Goal: Information Seeking & Learning: Check status

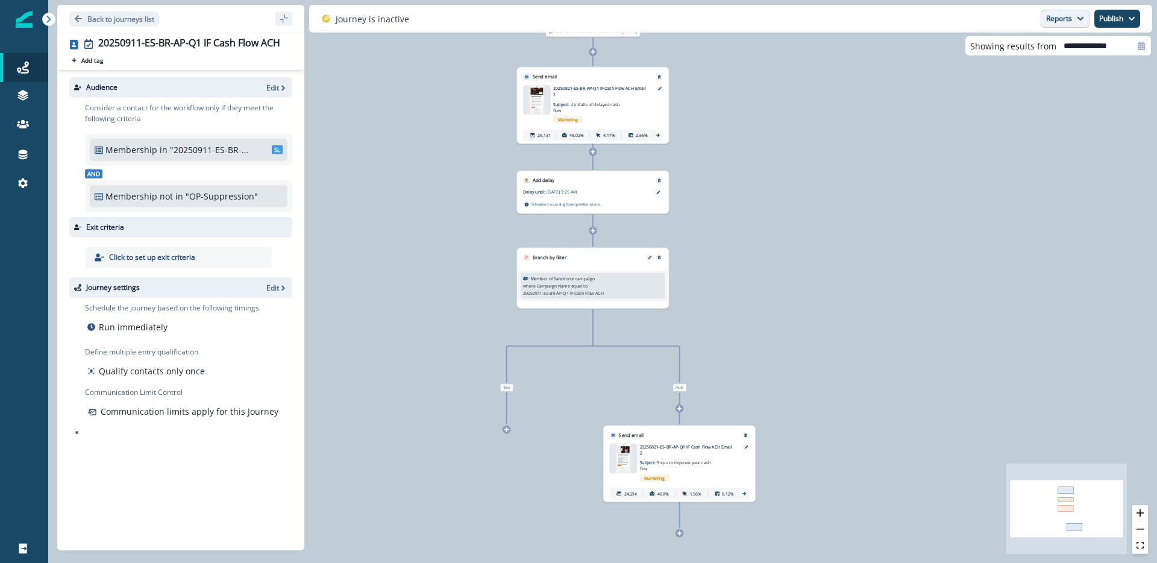
click at [1078, 17] on icon "button" at bounding box center [1081, 19] width 6 height 4
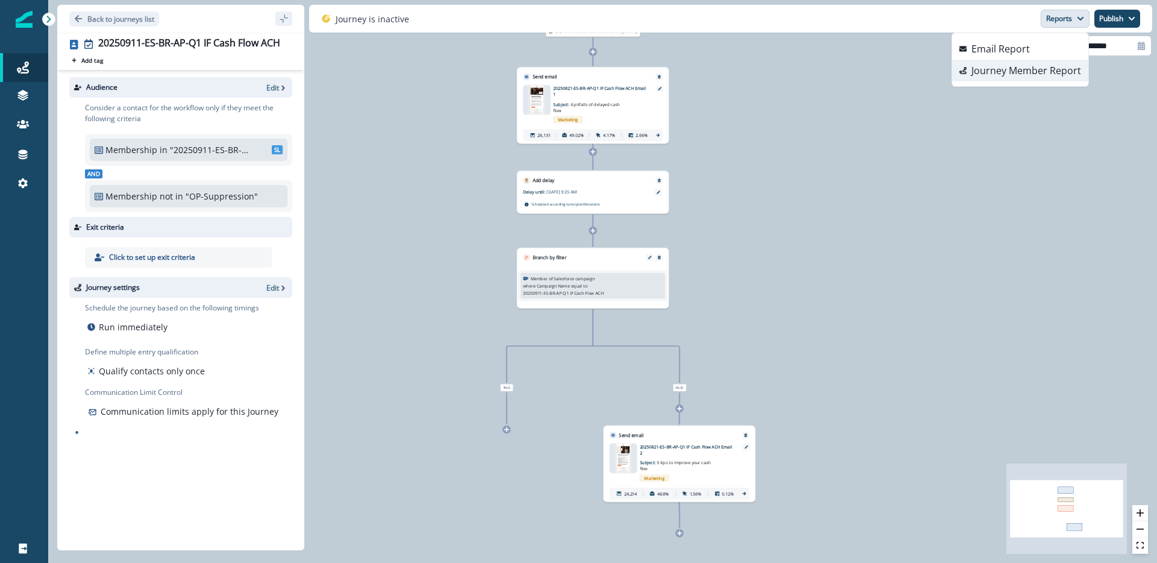
click at [1063, 74] on p "Journey Member Report" at bounding box center [1027, 70] width 110 height 14
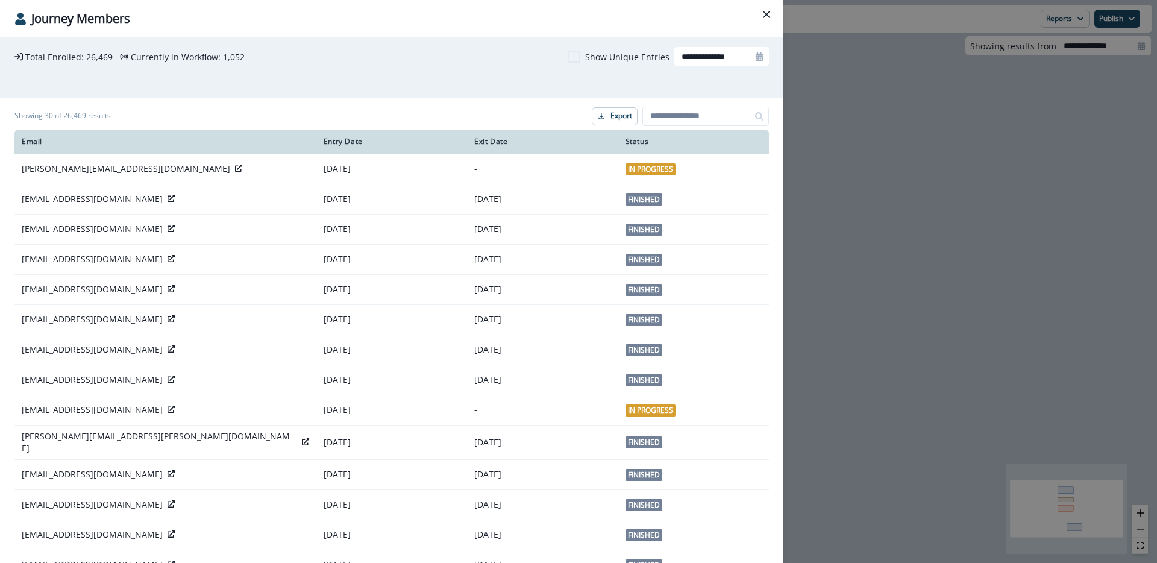
click at [901, 148] on div "**********" at bounding box center [578, 281] width 1157 height 563
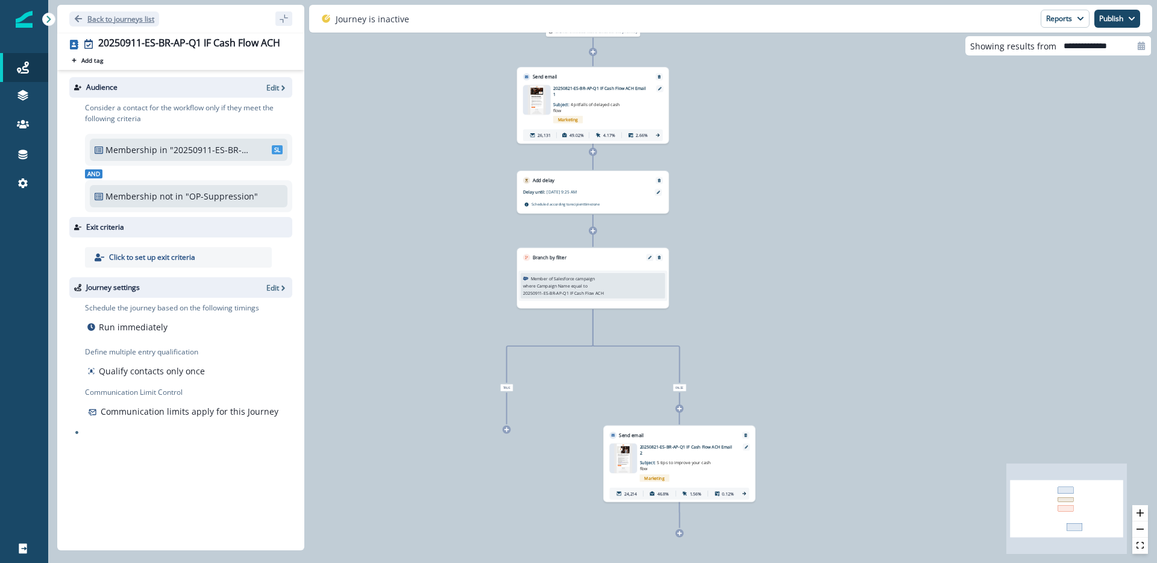
click at [124, 23] on p "Back to journeys list" at bounding box center [120, 19] width 67 height 10
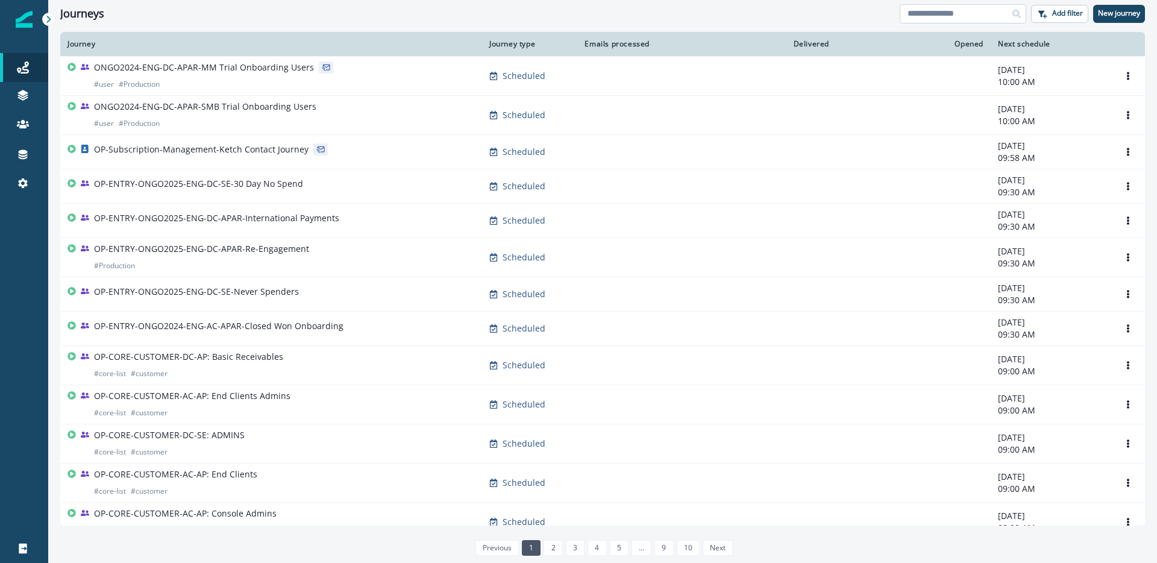
click at [912, 17] on input at bounding box center [963, 13] width 127 height 19
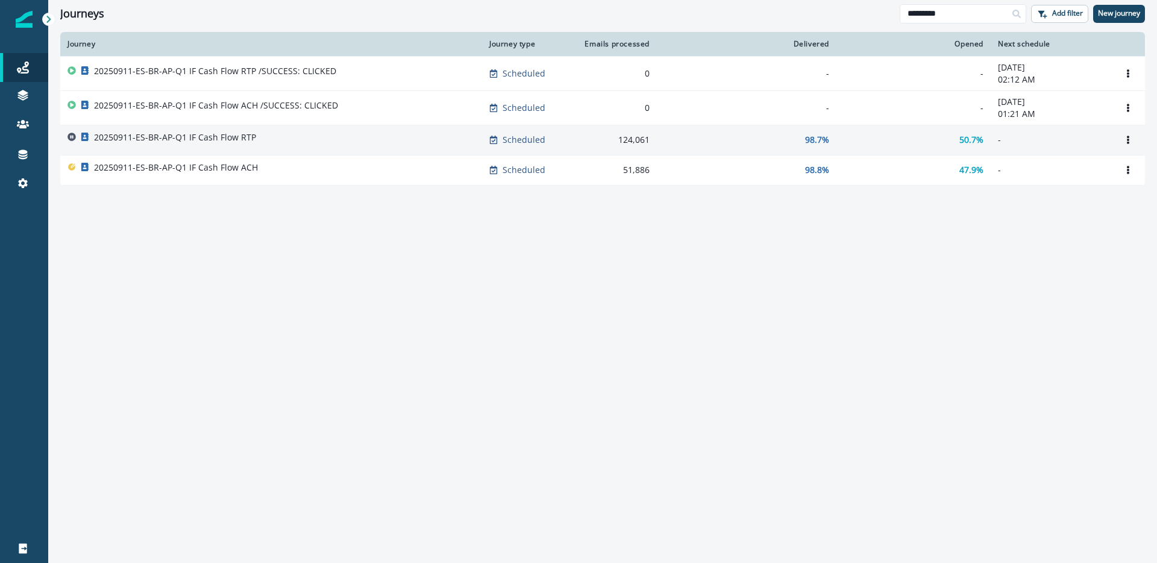
type input "*********"
click at [269, 138] on div "20250911-ES-BR-AP-Q1 IF Cash Flow RTP" at bounding box center [271, 139] width 407 height 17
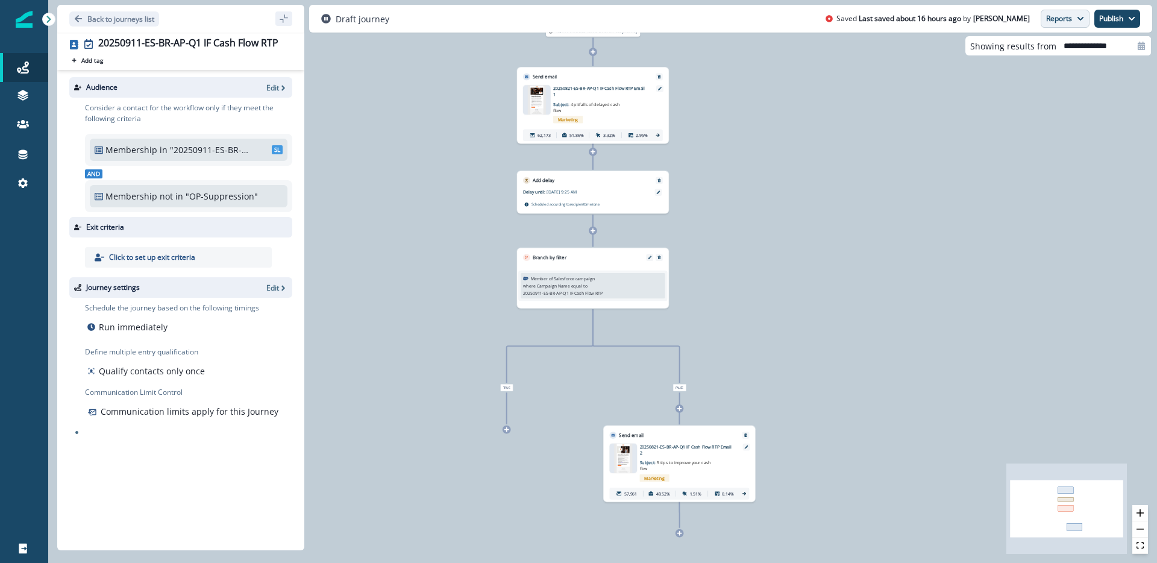
click at [1079, 22] on button "Reports" at bounding box center [1065, 19] width 49 height 18
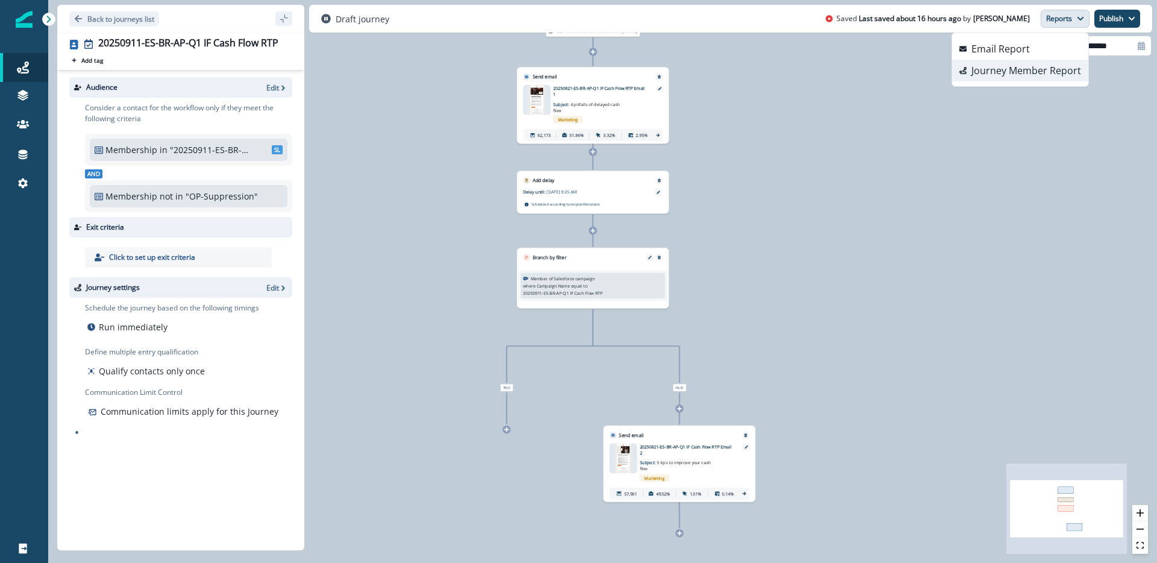
click at [1061, 63] on p "Journey Member Report" at bounding box center [1027, 70] width 110 height 14
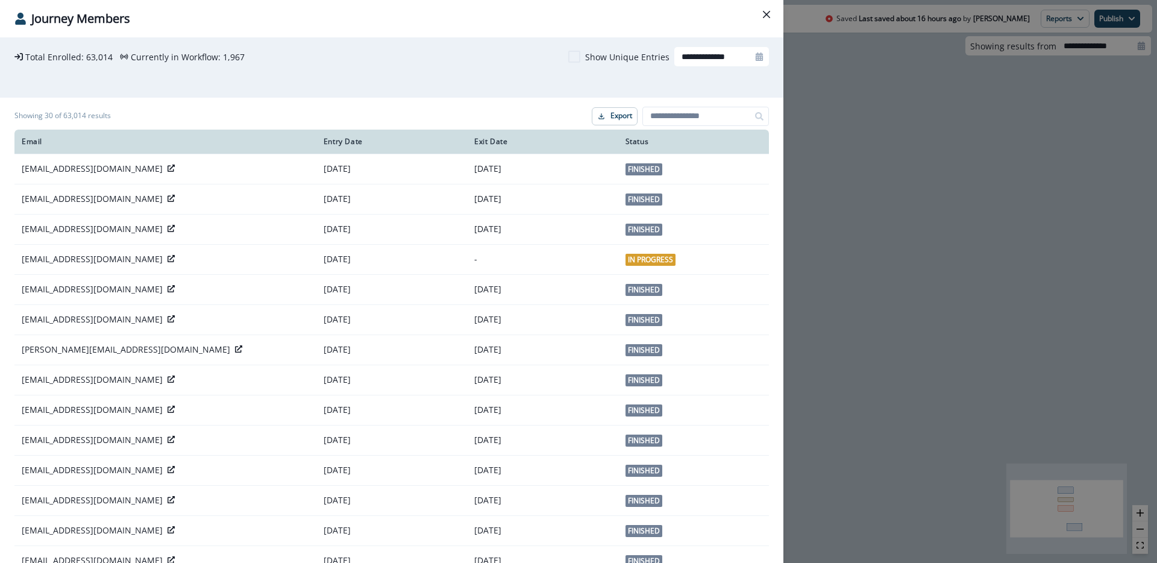
click at [95, 56] on p "63,014" at bounding box center [99, 57] width 27 height 13
copy p "63,014"
click at [773, 20] on button "Close" at bounding box center [766, 14] width 19 height 19
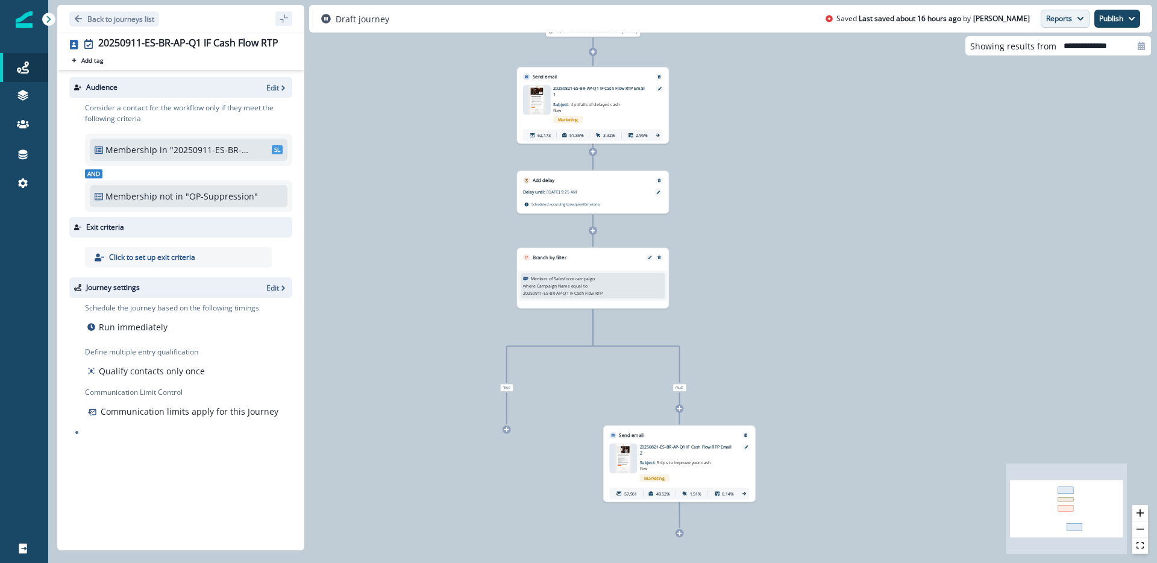
click at [1063, 14] on button "Reports" at bounding box center [1065, 19] width 49 height 18
click at [1041, 45] on button "Email Report" at bounding box center [1020, 49] width 136 height 22
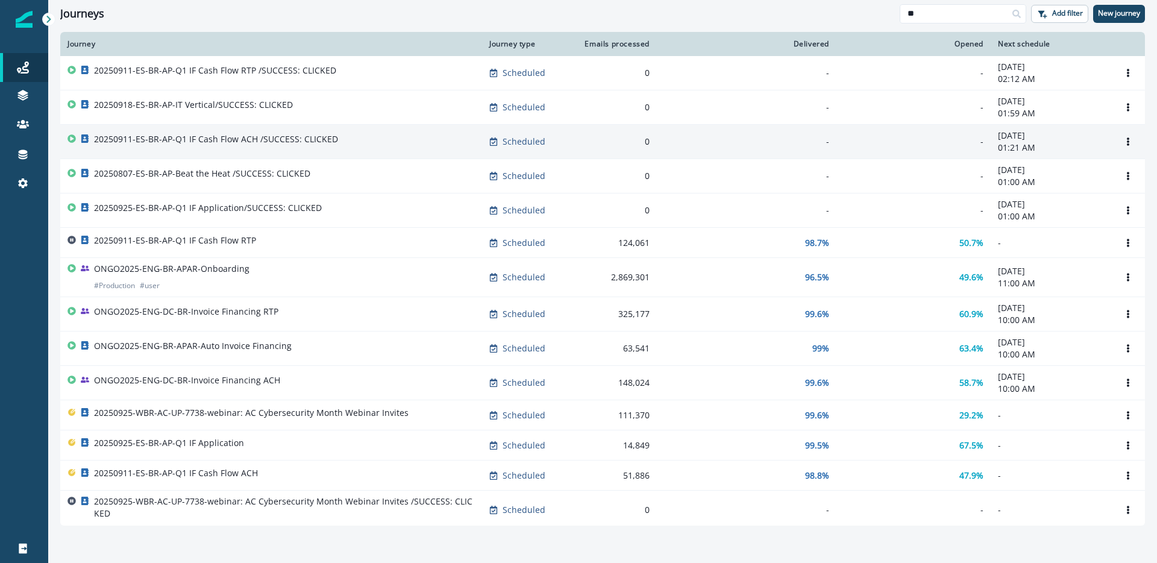
click at [291, 139] on p "20250911-ES-BR-AP-Q1 IF Cash Flow ACH /SUCCESS: CLICKED" at bounding box center [216, 139] width 244 height 12
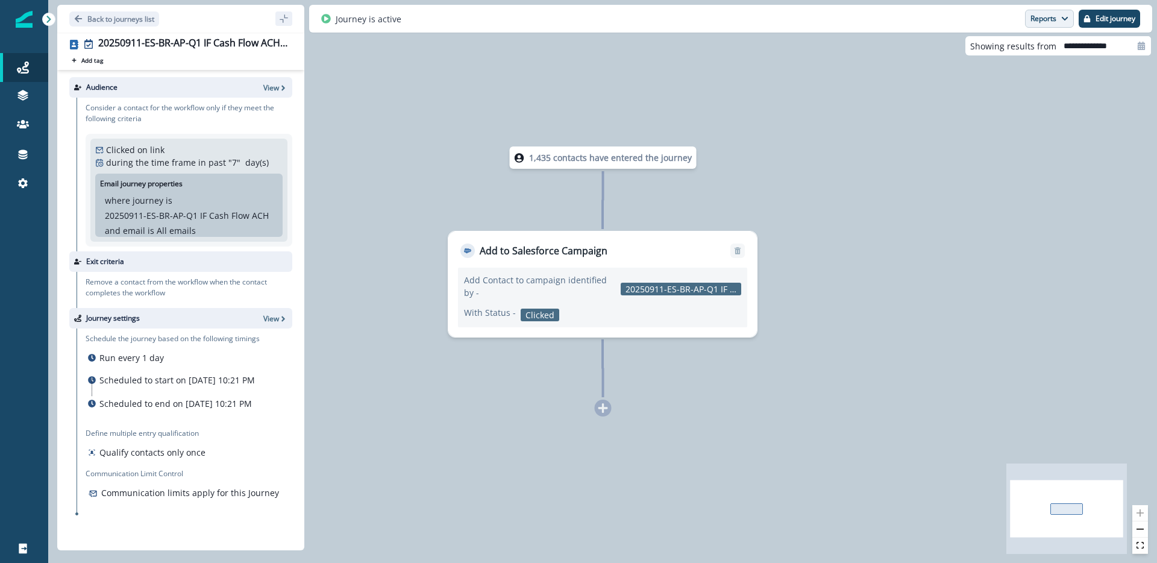
click at [1044, 25] on button "Reports" at bounding box center [1049, 19] width 49 height 18
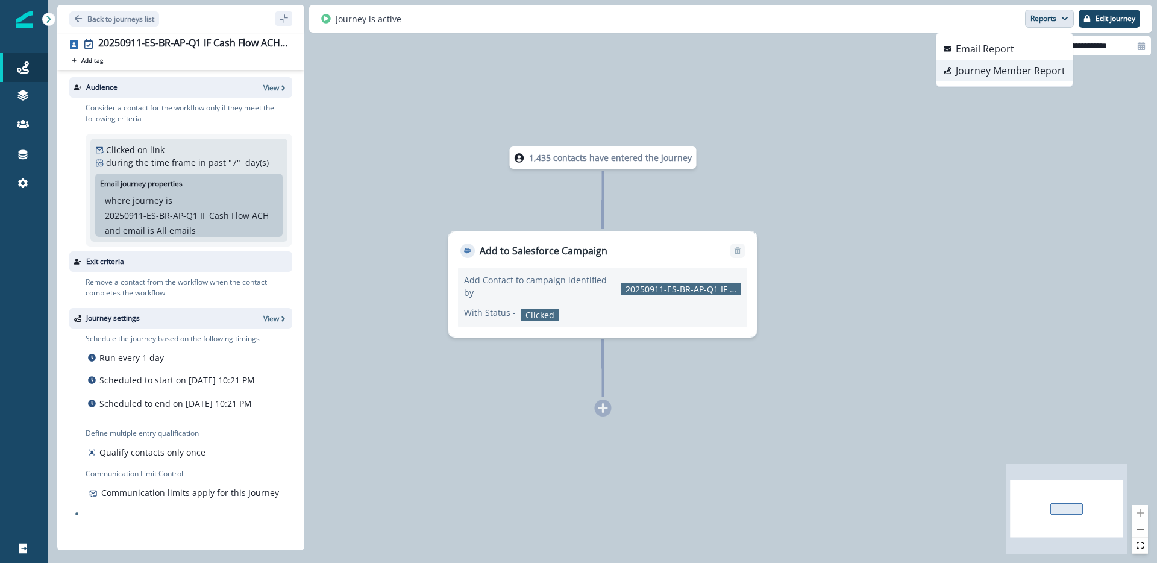
click at [1031, 75] on p "Journey Member Report" at bounding box center [1011, 70] width 110 height 14
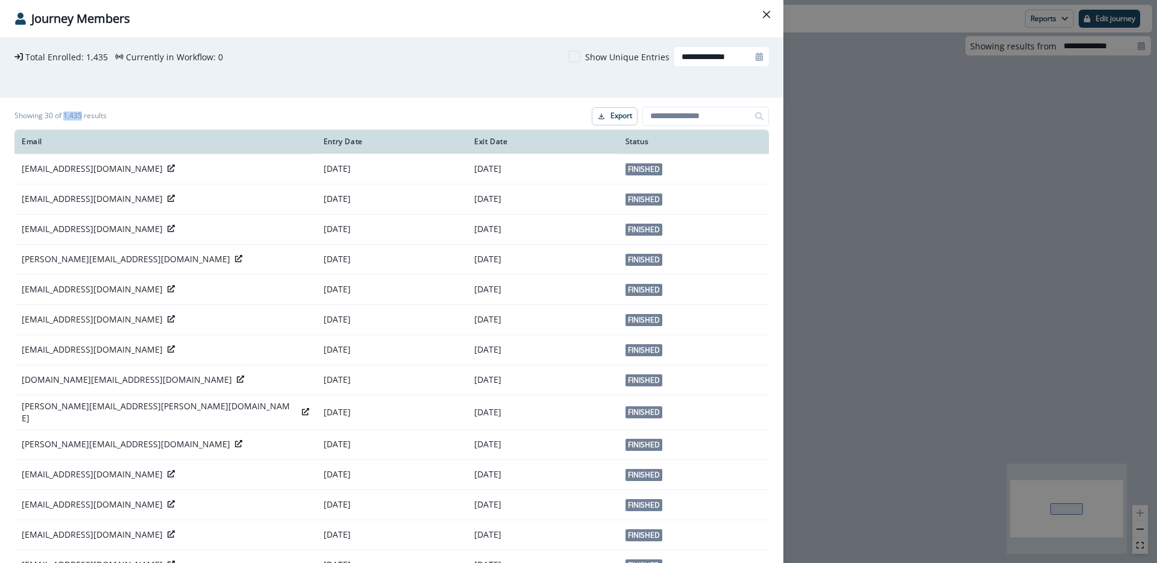
drag, startPoint x: 63, startPoint y: 118, endPoint x: 80, endPoint y: 119, distance: 16.9
click at [80, 119] on h1 "Showing 30 of 1,435 results" at bounding box center [60, 115] width 92 height 8
copy h1 "1,435"
click at [876, 134] on div "**********" at bounding box center [578, 281] width 1157 height 563
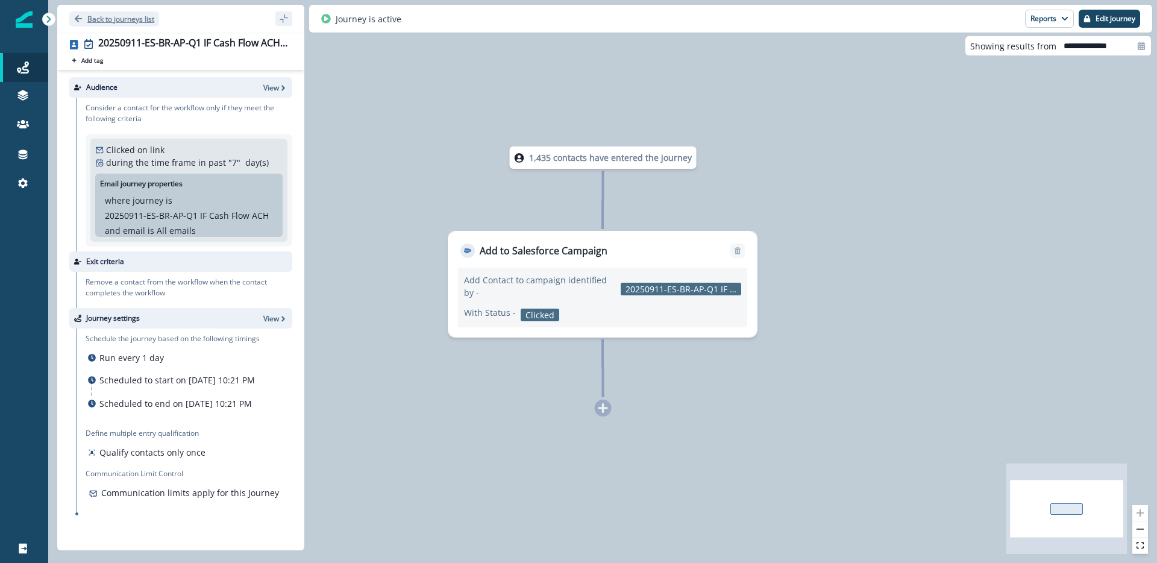
click at [92, 14] on p "Back to journeys list" at bounding box center [120, 19] width 67 height 10
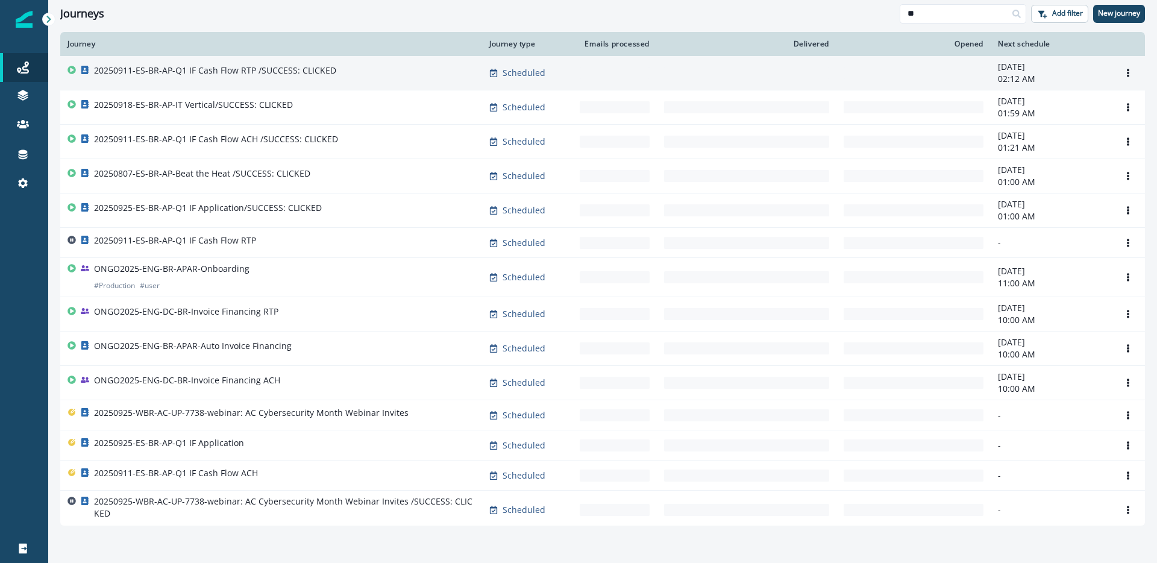
click at [271, 67] on p "20250911-ES-BR-AP-Q1 IF Cash Flow RTP /SUCCESS: CLICKED" at bounding box center [215, 70] width 242 height 12
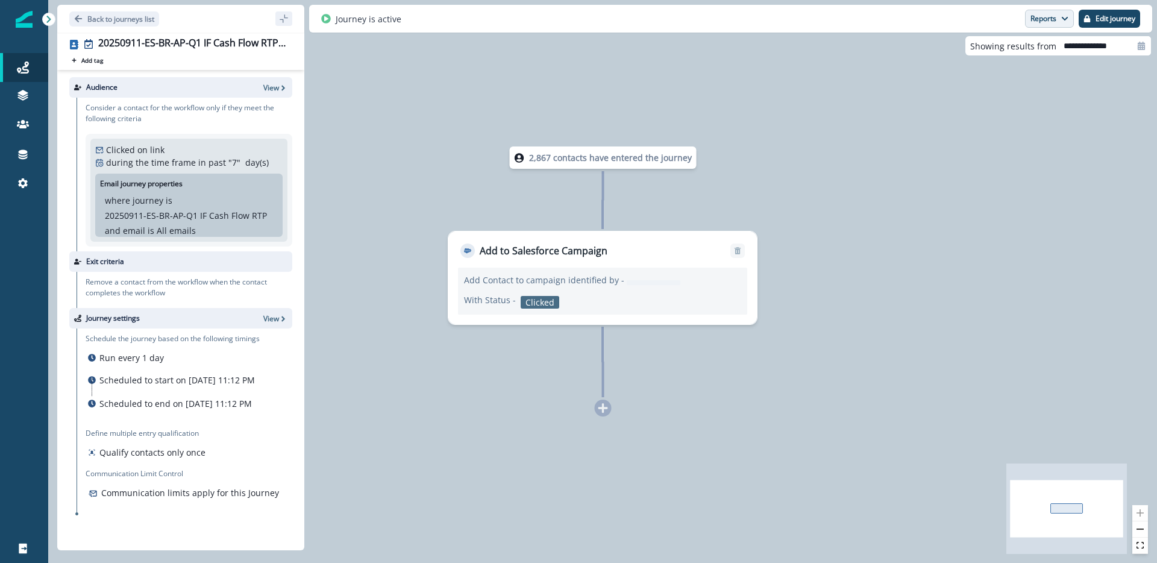
click at [1043, 20] on button "Reports" at bounding box center [1049, 19] width 49 height 18
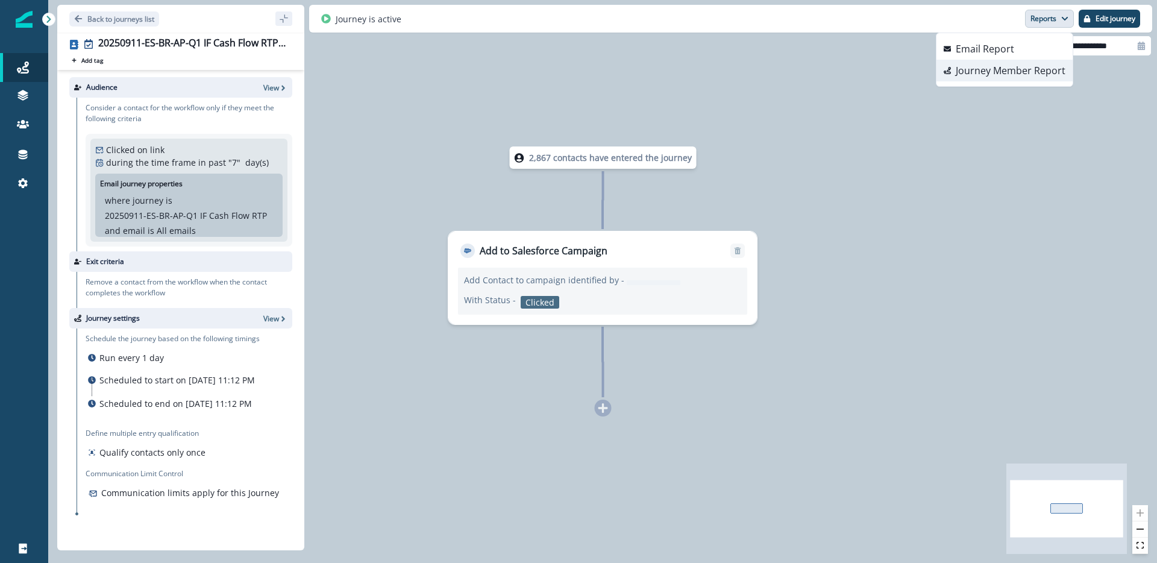
click at [1027, 72] on p "Journey Member Report" at bounding box center [1011, 70] width 110 height 14
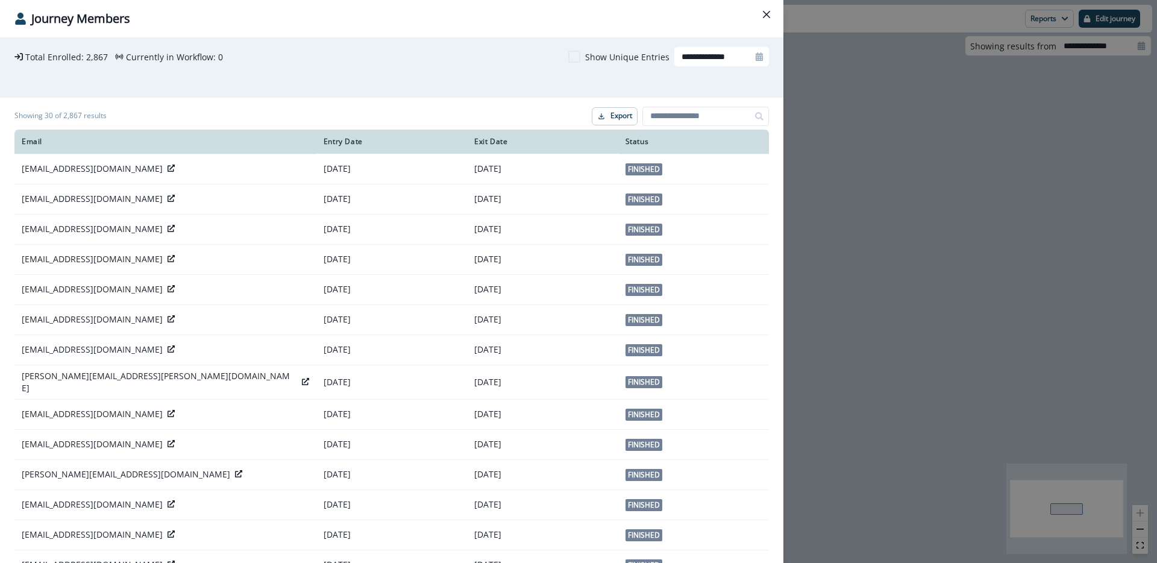
click at [74, 111] on h1 "Showing 30 of 2,867 results" at bounding box center [60, 115] width 92 height 8
click at [72, 113] on h1 "Showing 30 of 2,867 results" at bounding box center [60, 115] width 92 height 8
copy h1 "2,867"
click at [768, 11] on icon "Close" at bounding box center [766, 14] width 7 height 7
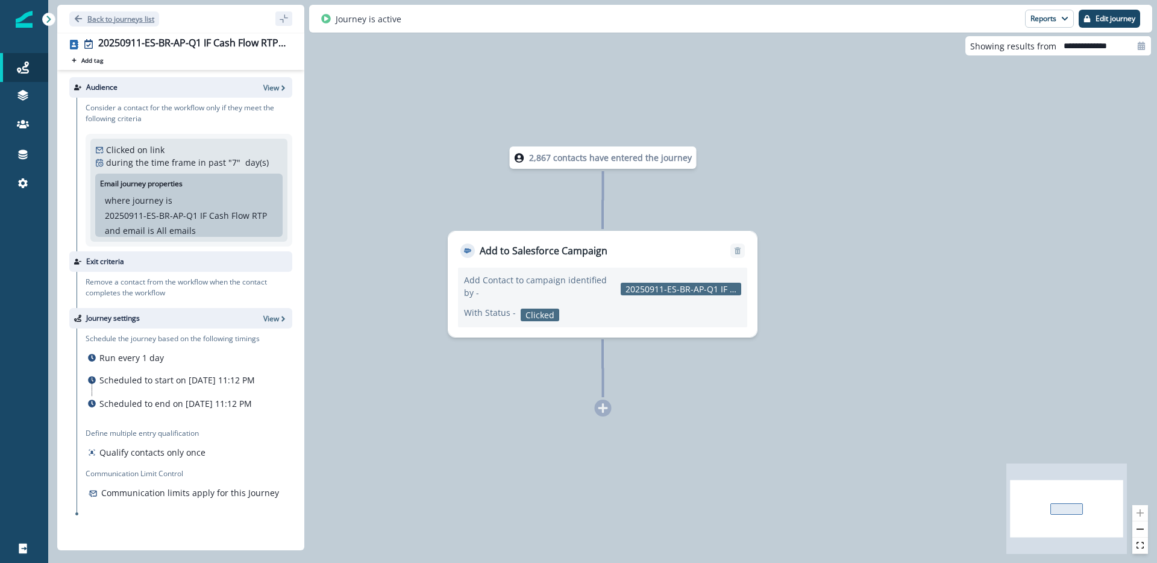
click at [119, 19] on p "Back to journeys list" at bounding box center [120, 19] width 67 height 10
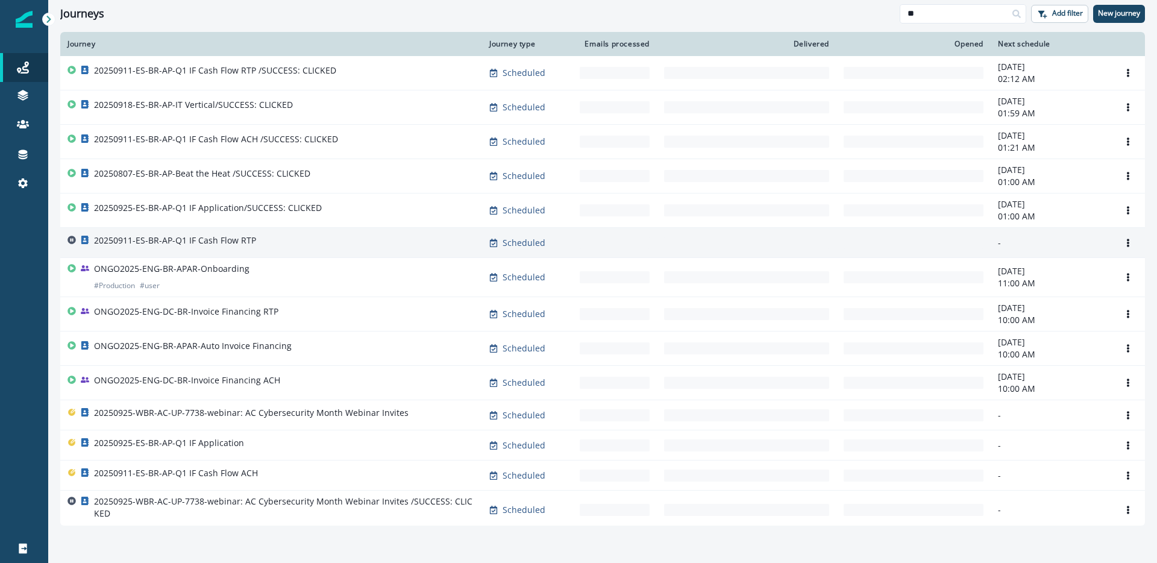
click at [245, 242] on p "20250911-ES-BR-AP-Q1 IF Cash Flow RTP" at bounding box center [175, 240] width 162 height 12
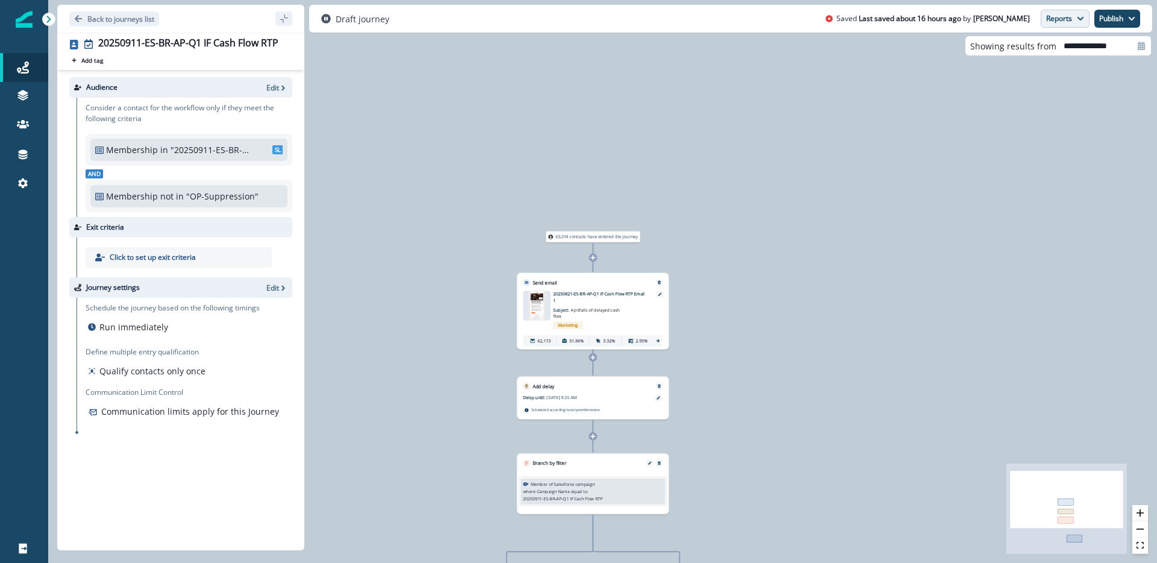
click at [1072, 18] on button "Reports" at bounding box center [1065, 19] width 49 height 18
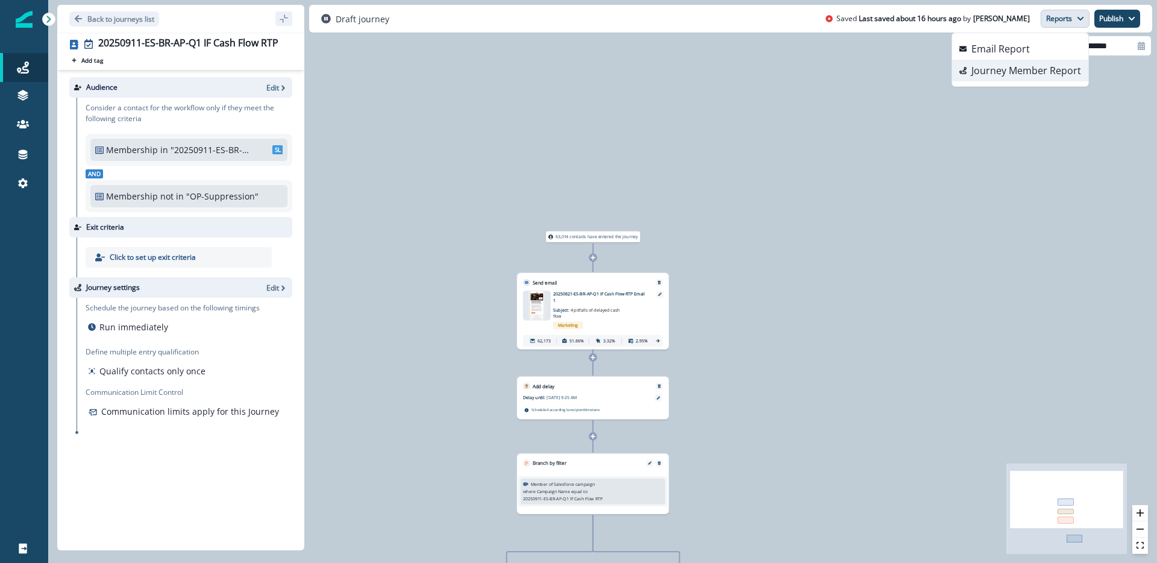
click at [1050, 72] on p "Journey Member Report" at bounding box center [1027, 70] width 110 height 14
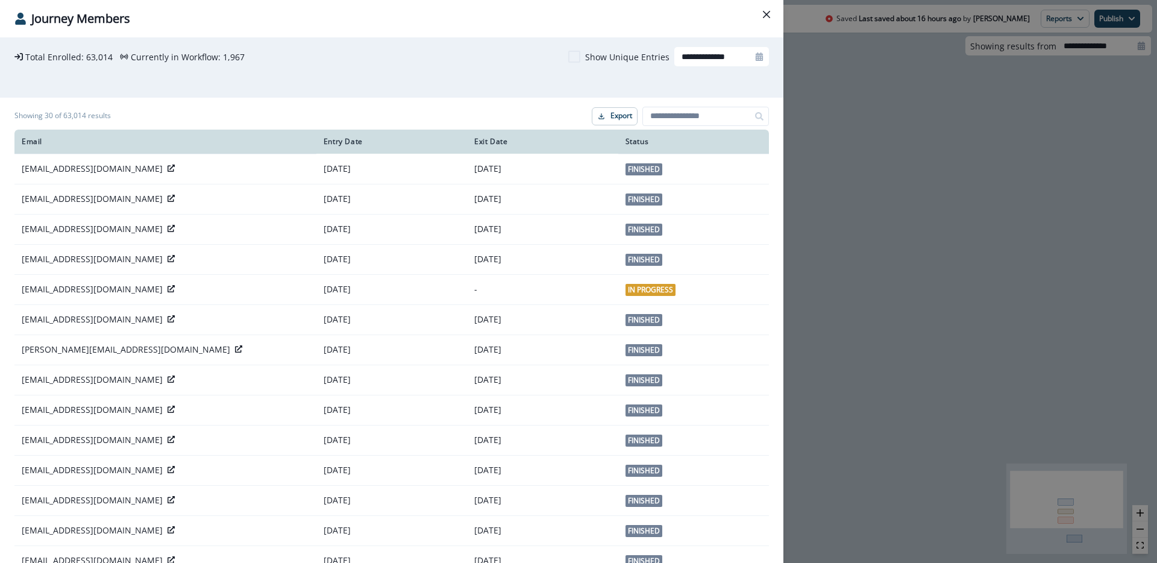
click at [95, 57] on p "63,014" at bounding box center [99, 57] width 27 height 13
copy p "63,014"
click at [970, 119] on div "**********" at bounding box center [578, 281] width 1157 height 563
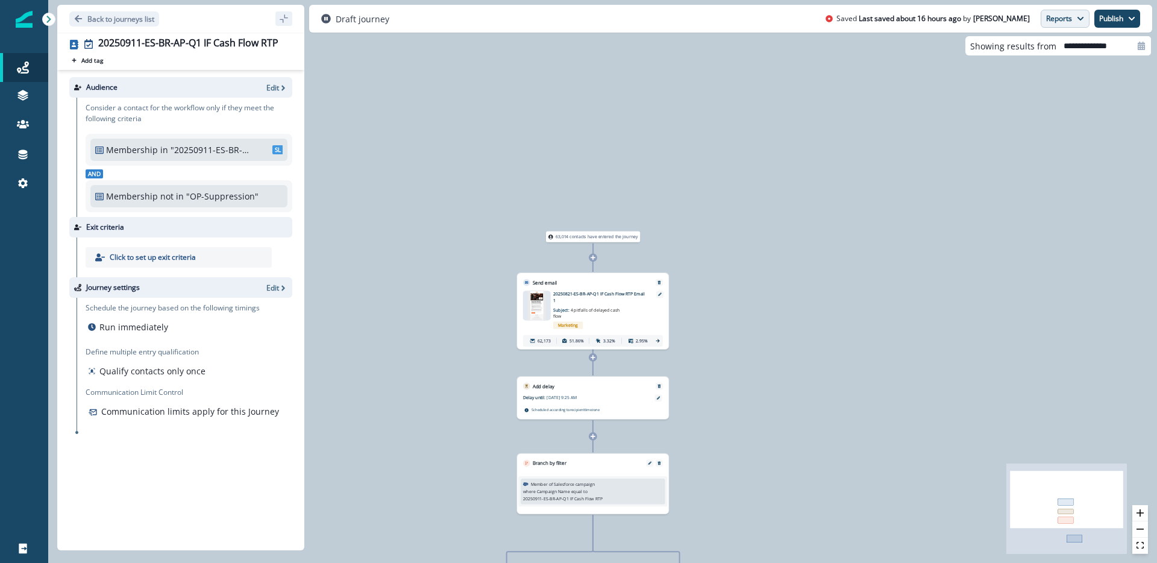
click at [1075, 23] on button "Reports" at bounding box center [1065, 19] width 49 height 18
click at [1055, 45] on button "Email Report" at bounding box center [1020, 49] width 136 height 22
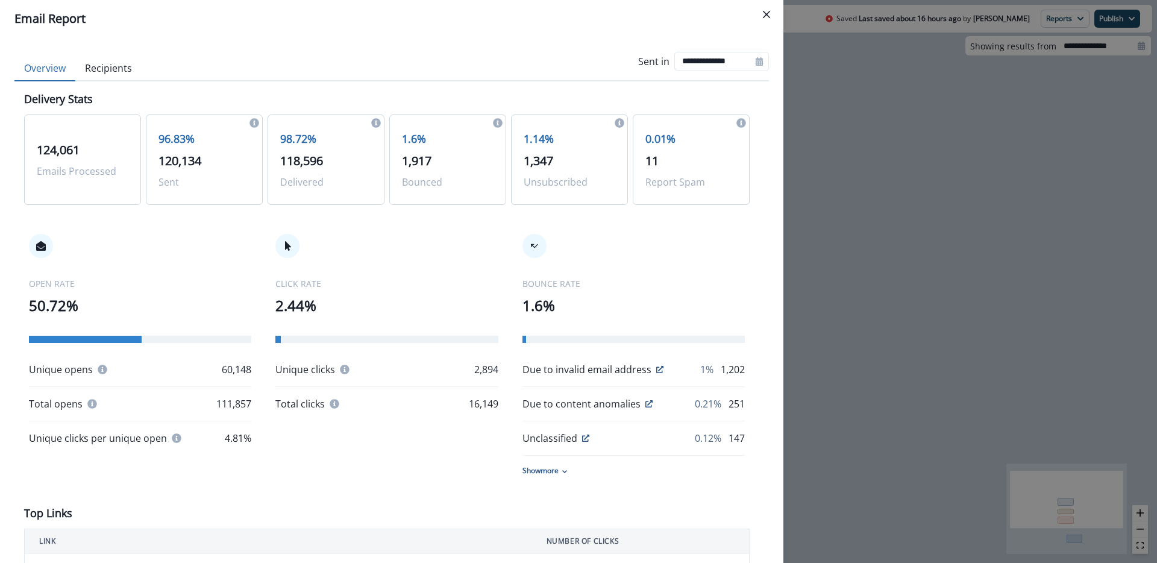
click at [182, 162] on span "120,134" at bounding box center [180, 160] width 43 height 16
copy span "120,134"
click at [301, 154] on span "118,596" at bounding box center [301, 160] width 43 height 16
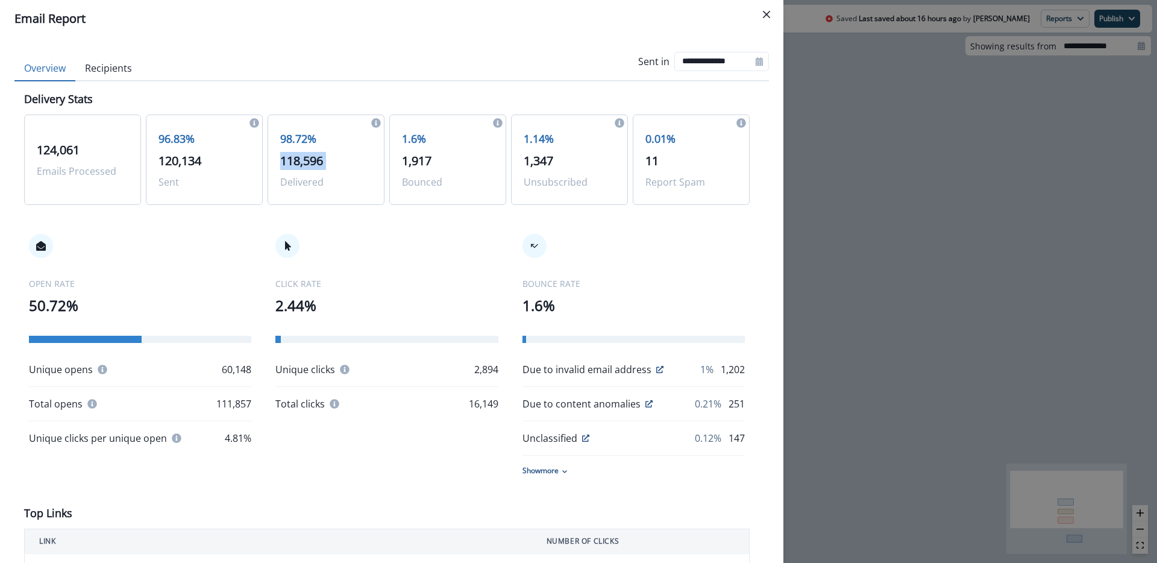
click at [301, 154] on span "118,596" at bounding box center [301, 160] width 43 height 16
copy span "118,596"
click at [235, 372] on p "60,148" at bounding box center [237, 369] width 30 height 14
click at [236, 372] on p "60,148" at bounding box center [237, 369] width 30 height 14
copy p "60,148"
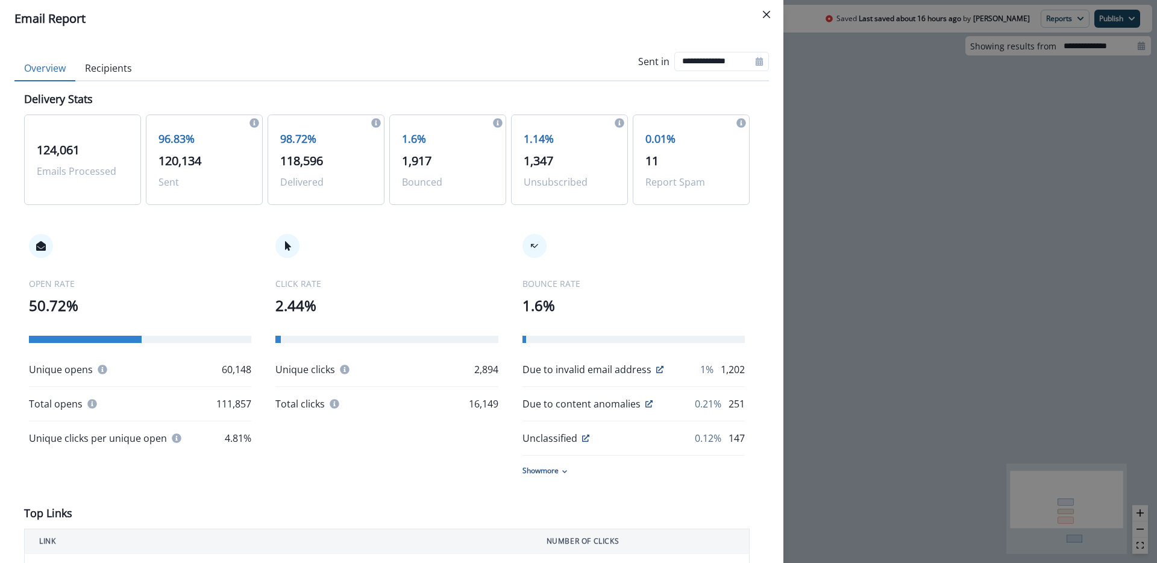
click at [926, 132] on div "**********" at bounding box center [578, 281] width 1157 height 563
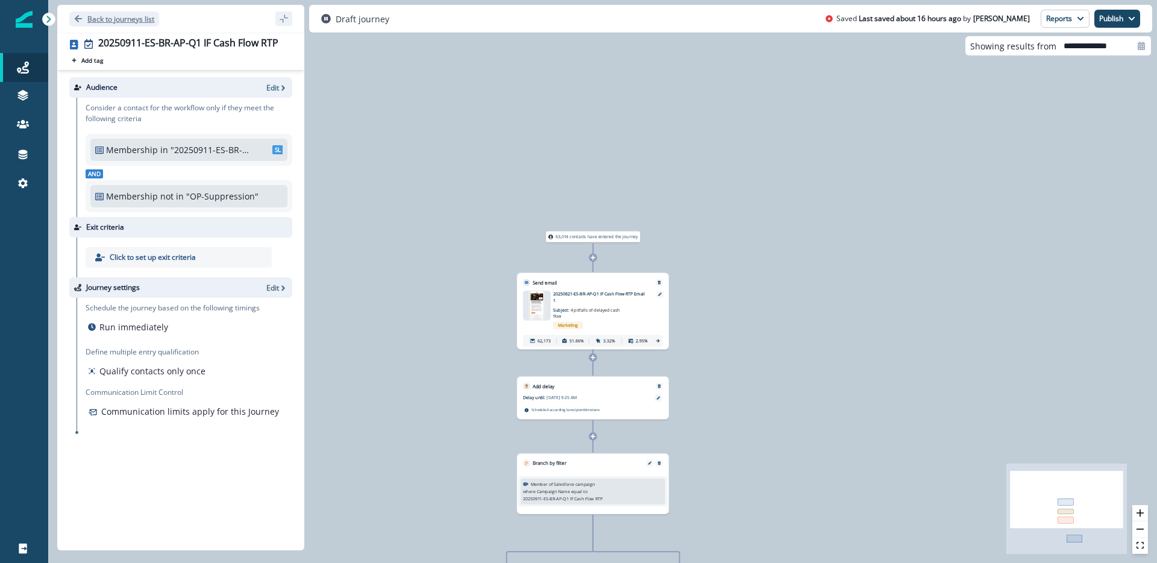
click at [82, 15] on icon "Go back" at bounding box center [78, 18] width 8 height 8
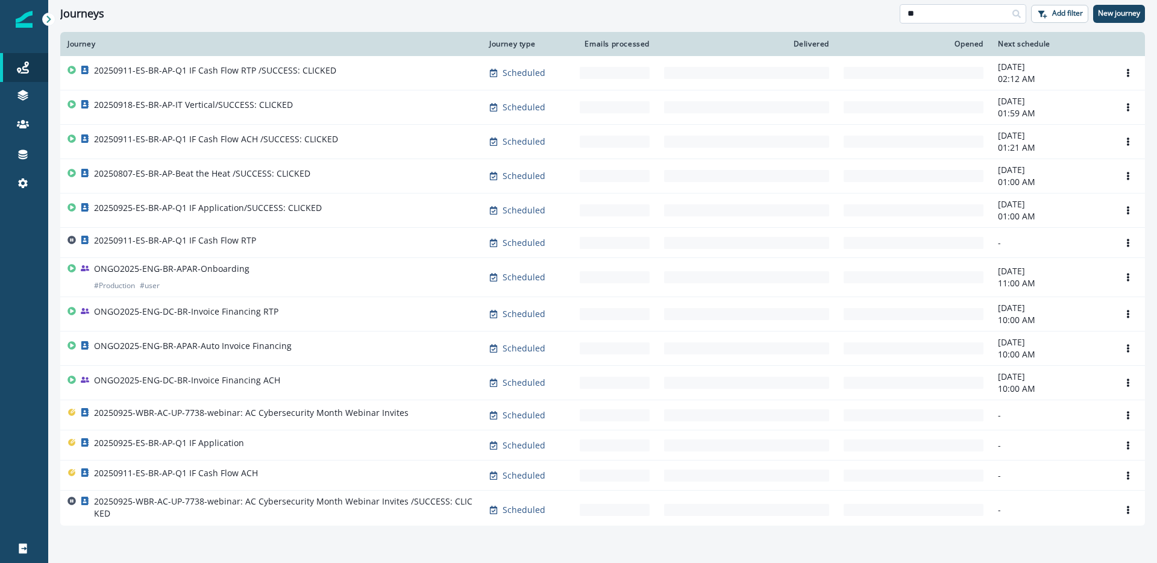
click at [952, 17] on input "**" at bounding box center [963, 13] width 127 height 19
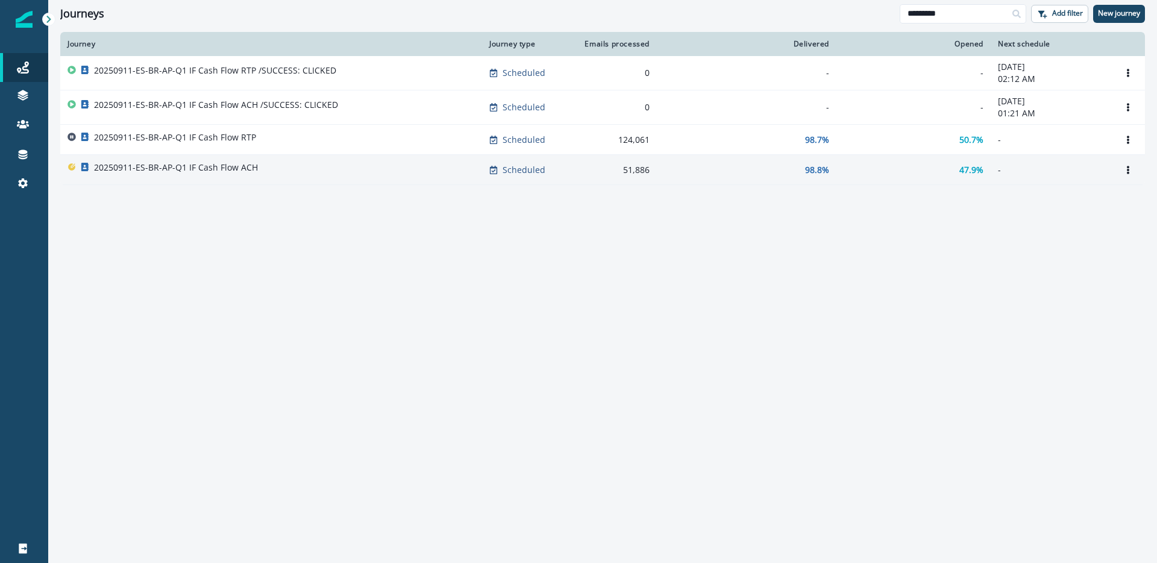
type input "*********"
click at [351, 172] on div "20250911-ES-BR-AP-Q1 IF Cash Flow ACH" at bounding box center [271, 170] width 407 height 17
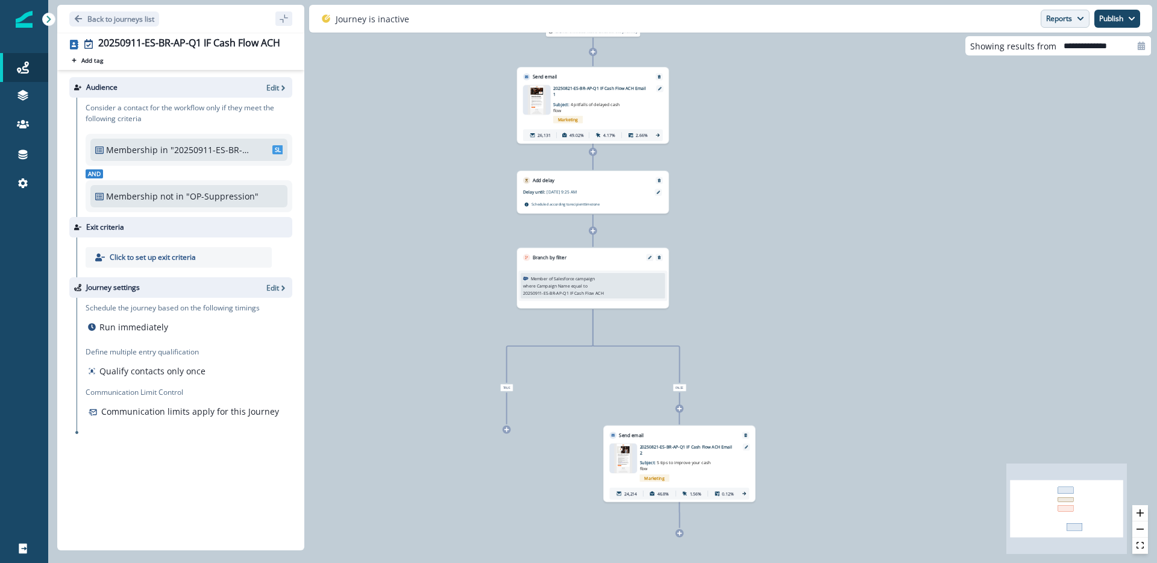
click at [1057, 24] on button "Reports" at bounding box center [1065, 19] width 49 height 18
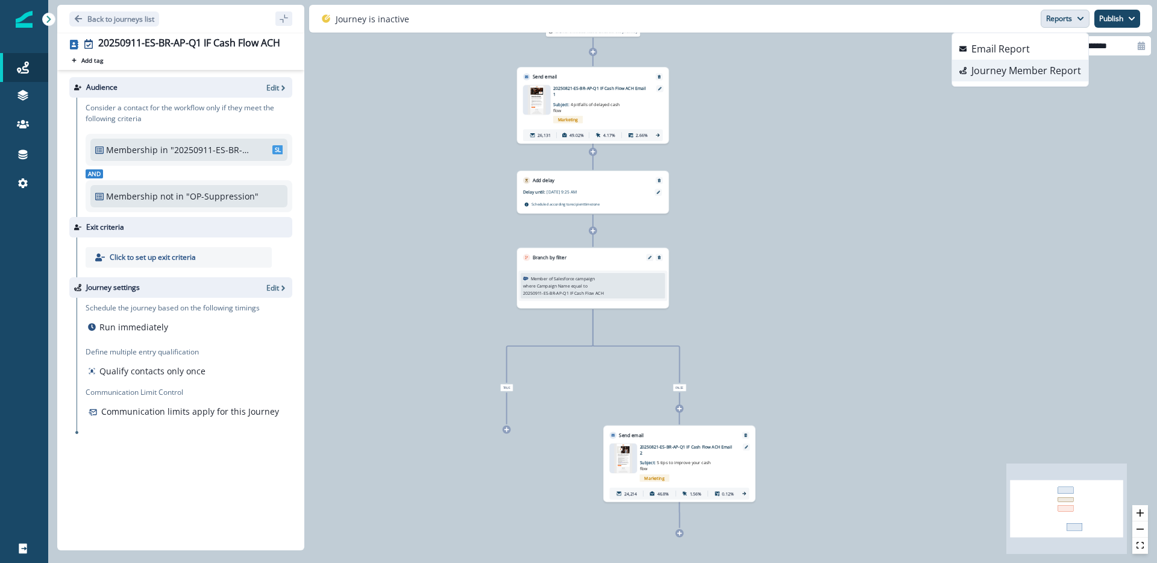
click at [1048, 74] on p "Journey Member Report" at bounding box center [1027, 70] width 110 height 14
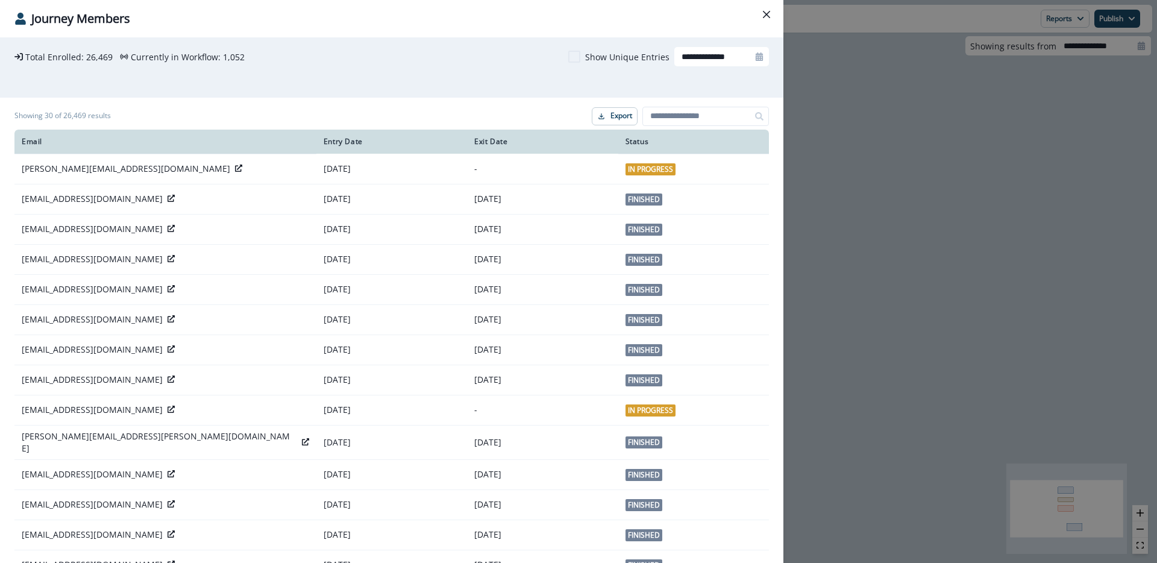
click at [934, 169] on div "**********" at bounding box center [578, 281] width 1157 height 563
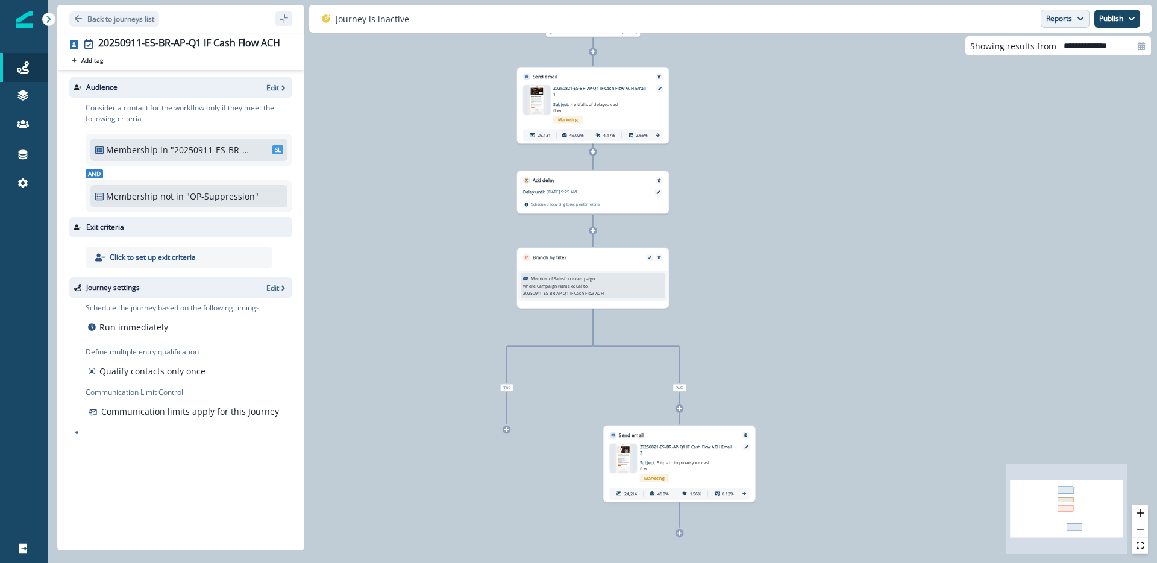
click at [1072, 18] on button "Reports" at bounding box center [1065, 19] width 49 height 18
click at [1055, 56] on button "Email Report" at bounding box center [1020, 49] width 136 height 22
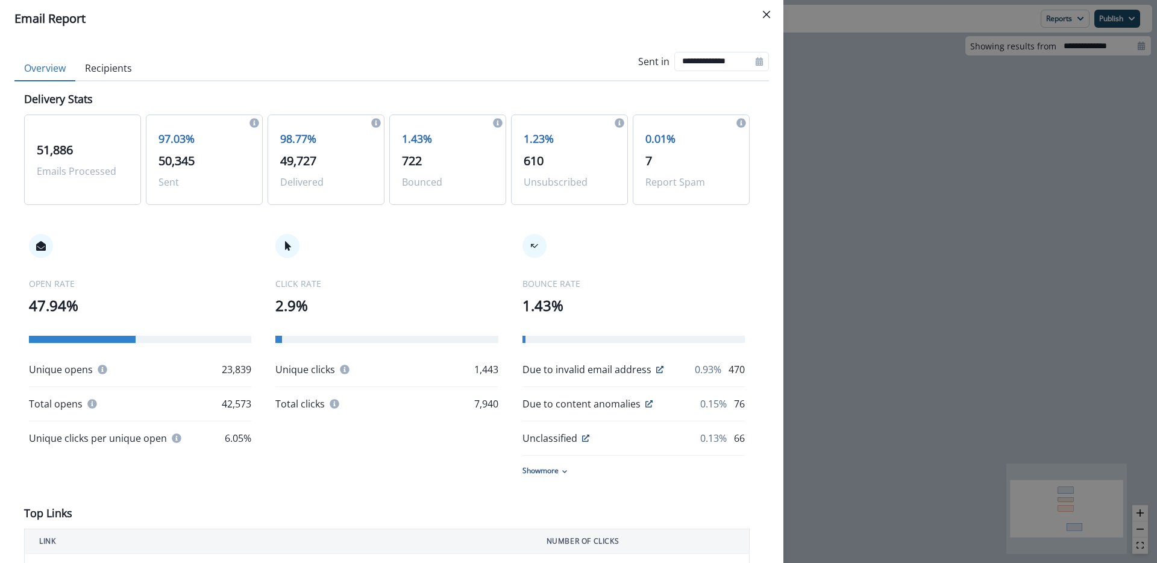
click at [295, 164] on span "49,727" at bounding box center [298, 160] width 36 height 16
copy span "49,727"
click at [237, 365] on p "23,839" at bounding box center [237, 369] width 30 height 14
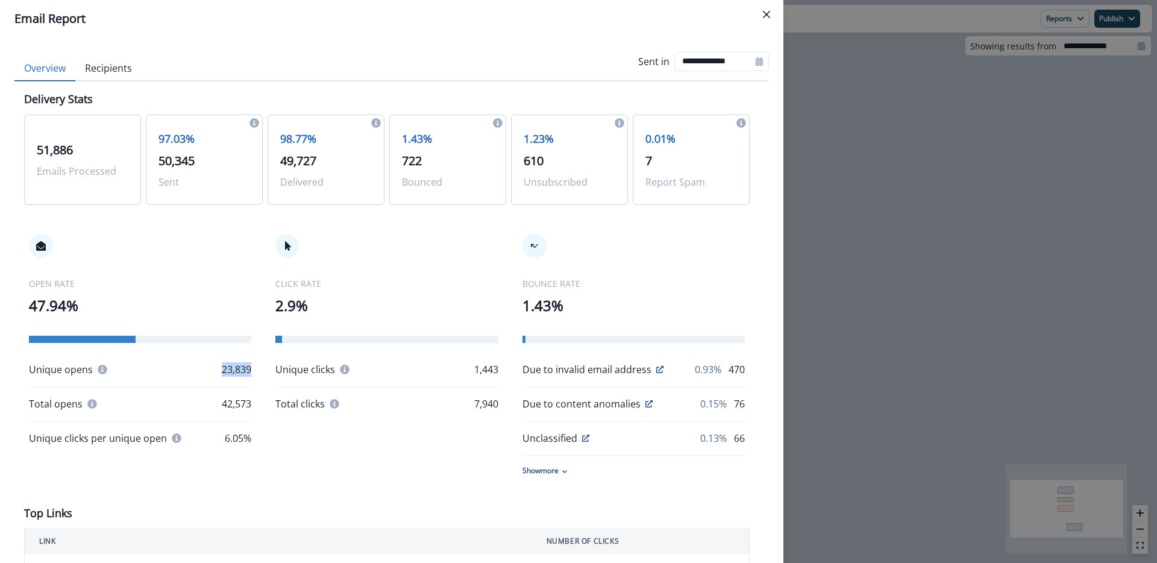
copy p "23,839"
click at [856, 151] on div "**********" at bounding box center [578, 281] width 1157 height 563
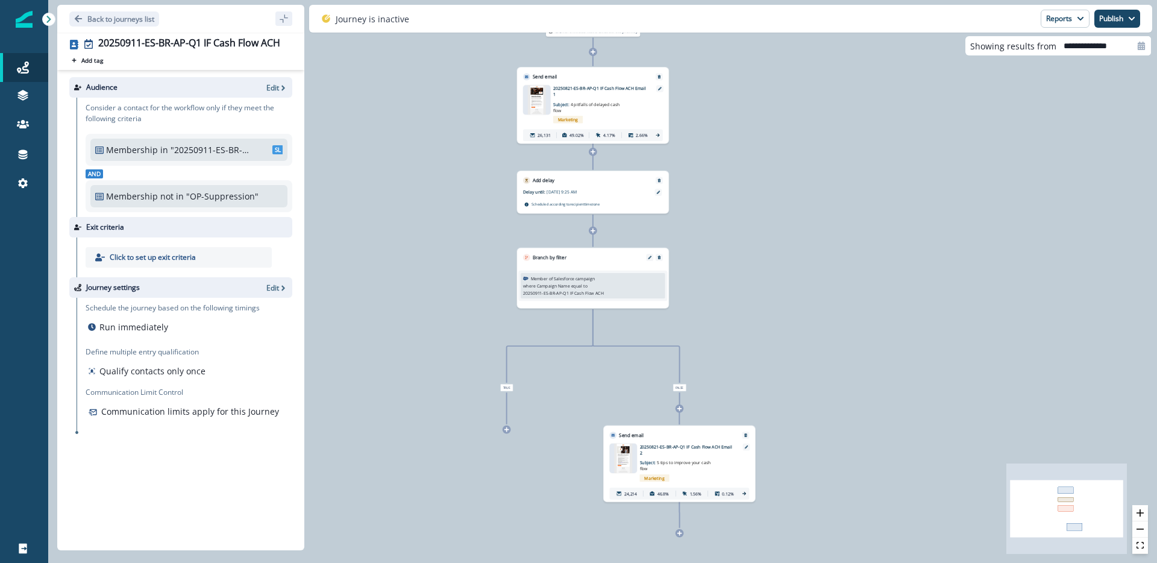
click at [1065, 30] on div "Journey is inactive Reports Email Report Journey Member Report Publish as activ…" at bounding box center [730, 19] width 843 height 28
click at [1066, 22] on button "Reports" at bounding box center [1065, 19] width 49 height 18
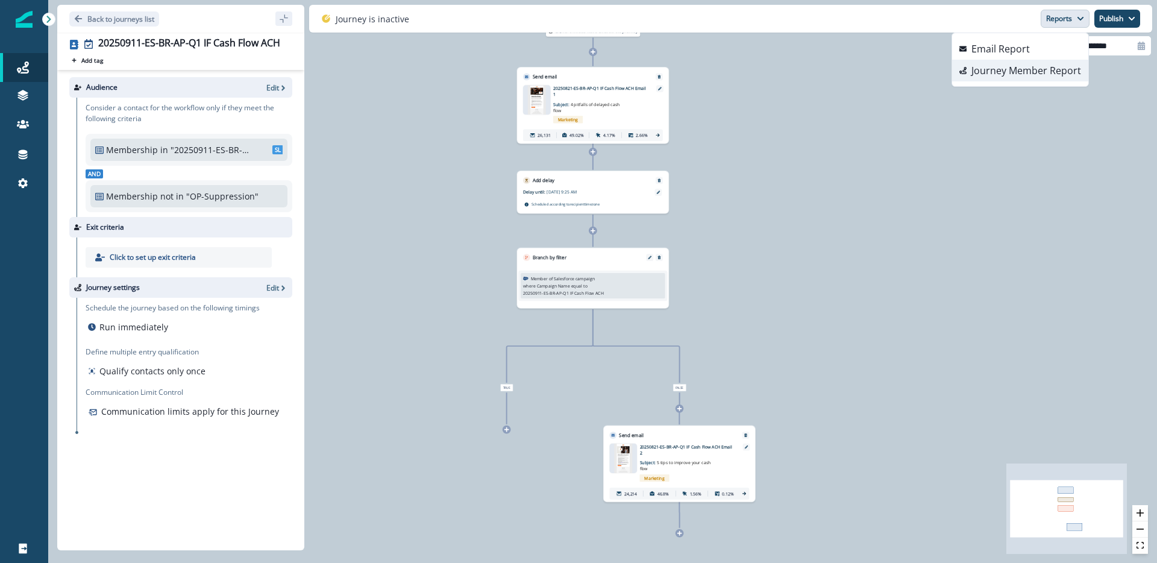
click at [1060, 64] on p "Journey Member Report" at bounding box center [1027, 70] width 110 height 14
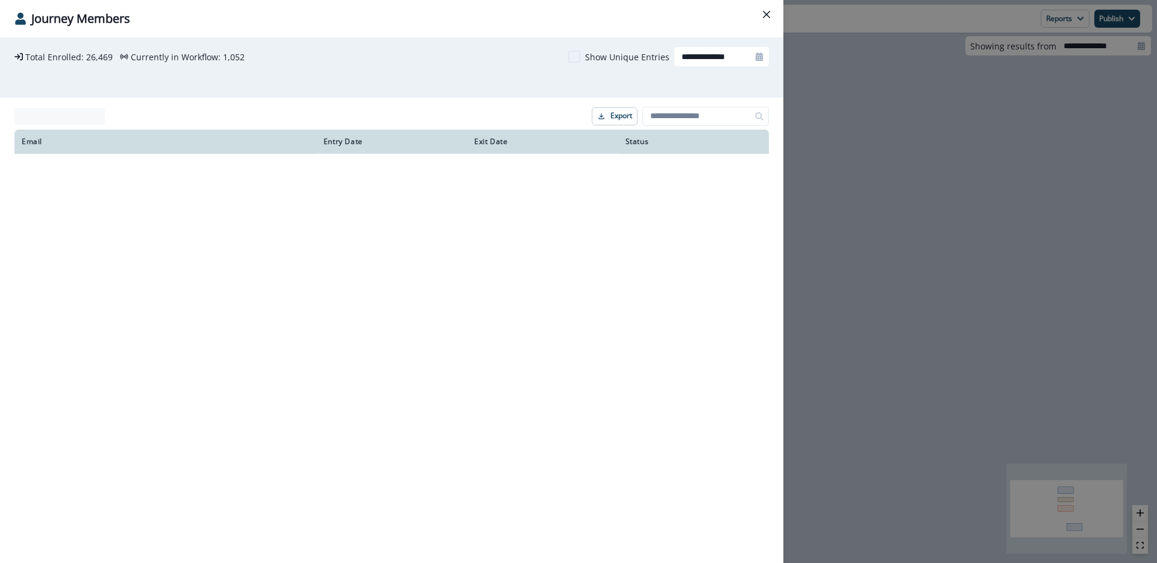
click at [90, 58] on p "26,469" at bounding box center [99, 57] width 27 height 13
copy p "26,469"
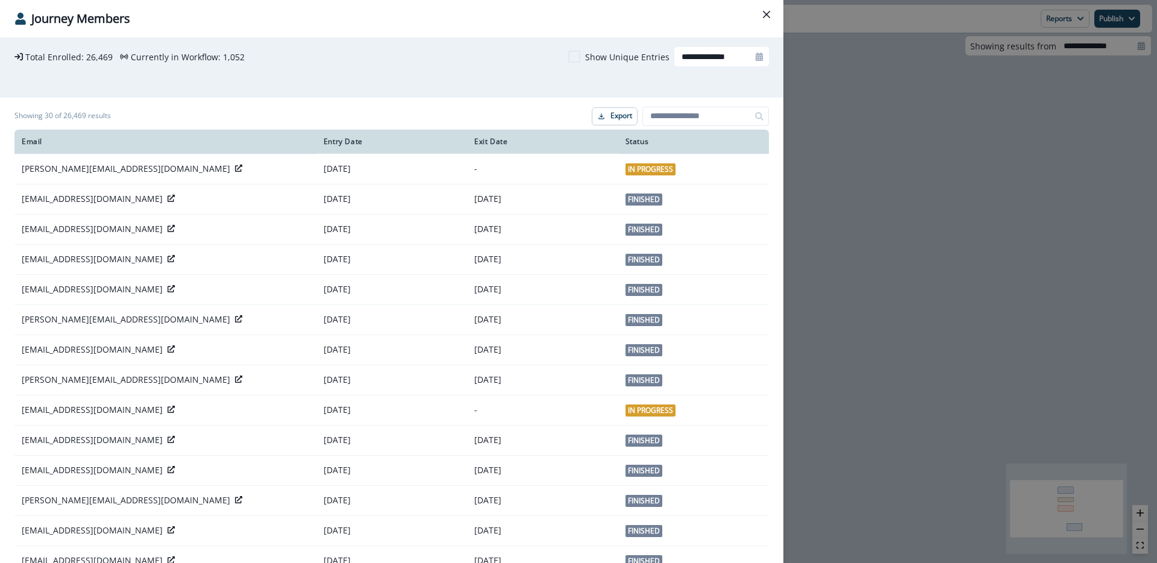
click at [898, 111] on div "**********" at bounding box center [578, 281] width 1157 height 563
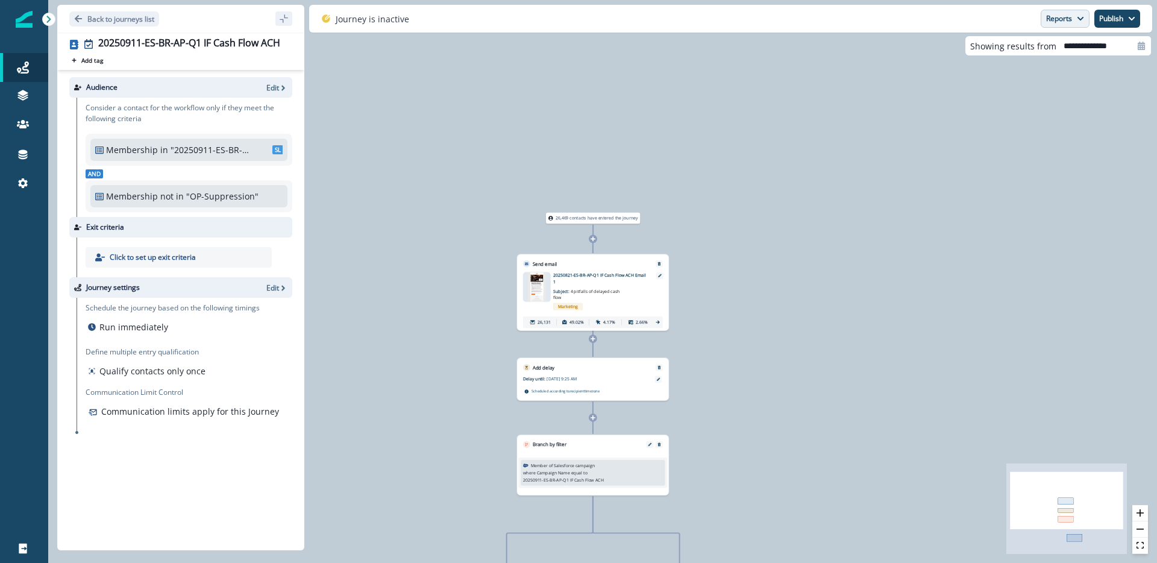
click at [1066, 20] on button "Reports" at bounding box center [1065, 19] width 49 height 18
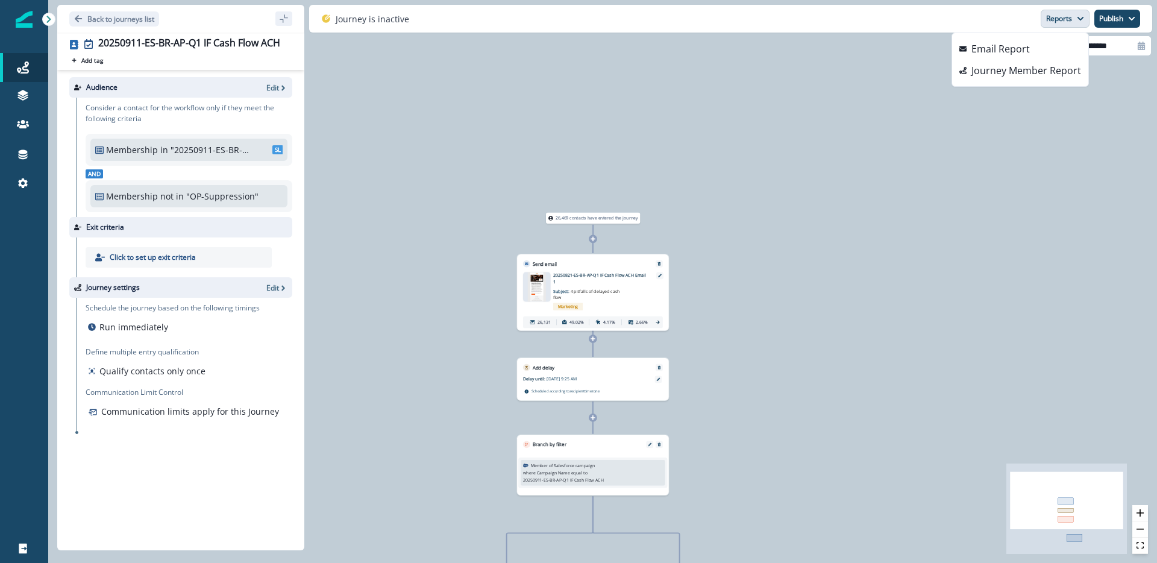
click at [882, 114] on div "26,469 contacts have entered the journey Send email Email asset changed, journe…" at bounding box center [602, 281] width 1109 height 563
click at [1008, 47] on p "Email Report" at bounding box center [1001, 49] width 58 height 14
